Goal: Information Seeking & Learning: Check status

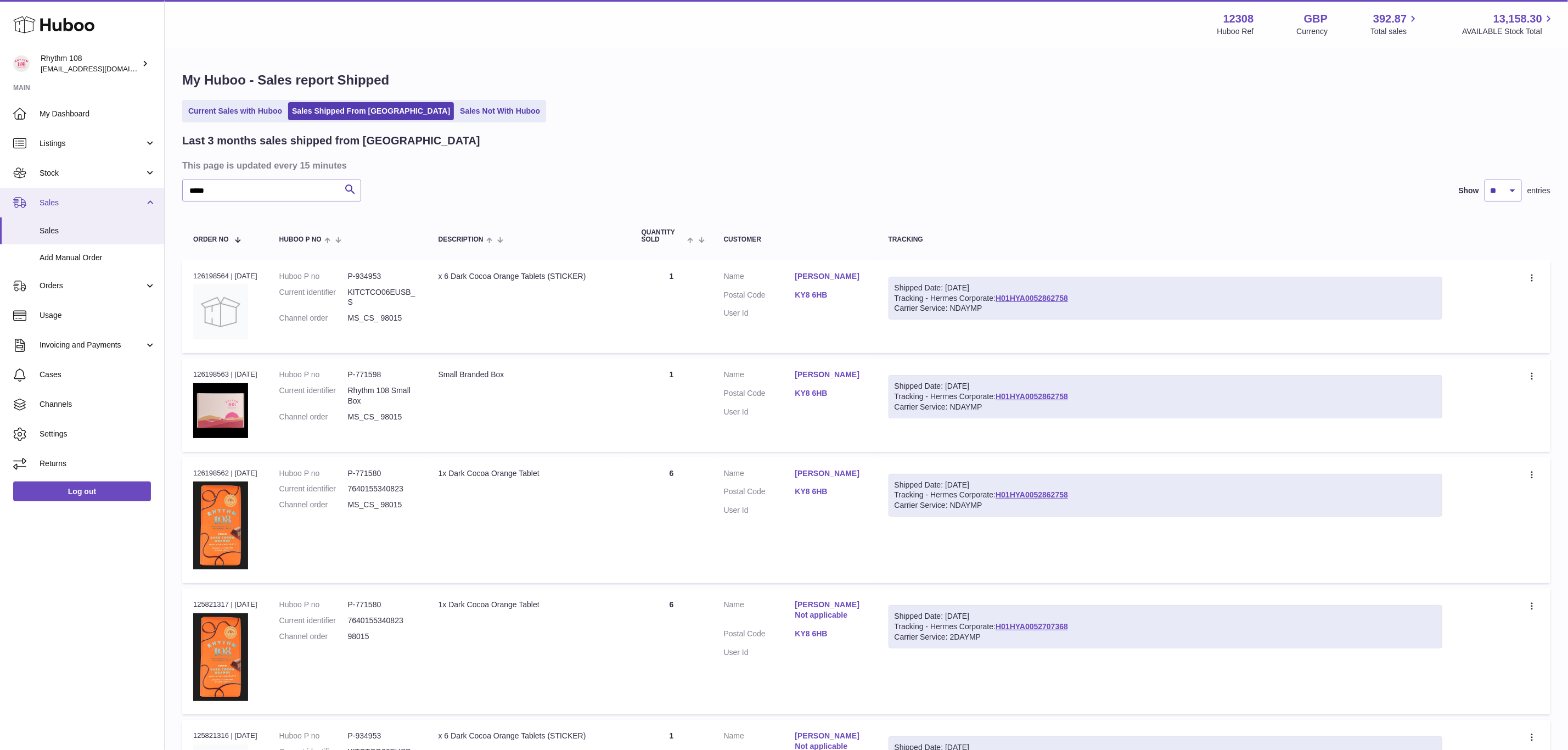
drag, startPoint x: 308, startPoint y: 191, endPoint x: 11, endPoint y: 192, distance: 297.0
click at [11, 192] on div "Huboo Rhythm 108 [EMAIL_ADDRESS][DOMAIN_NAME] Main My Dashboard Listings Not wi…" at bounding box center [784, 502] width 1568 height 1004
type input "*********"
